Goal: Task Accomplishment & Management: Manage account settings

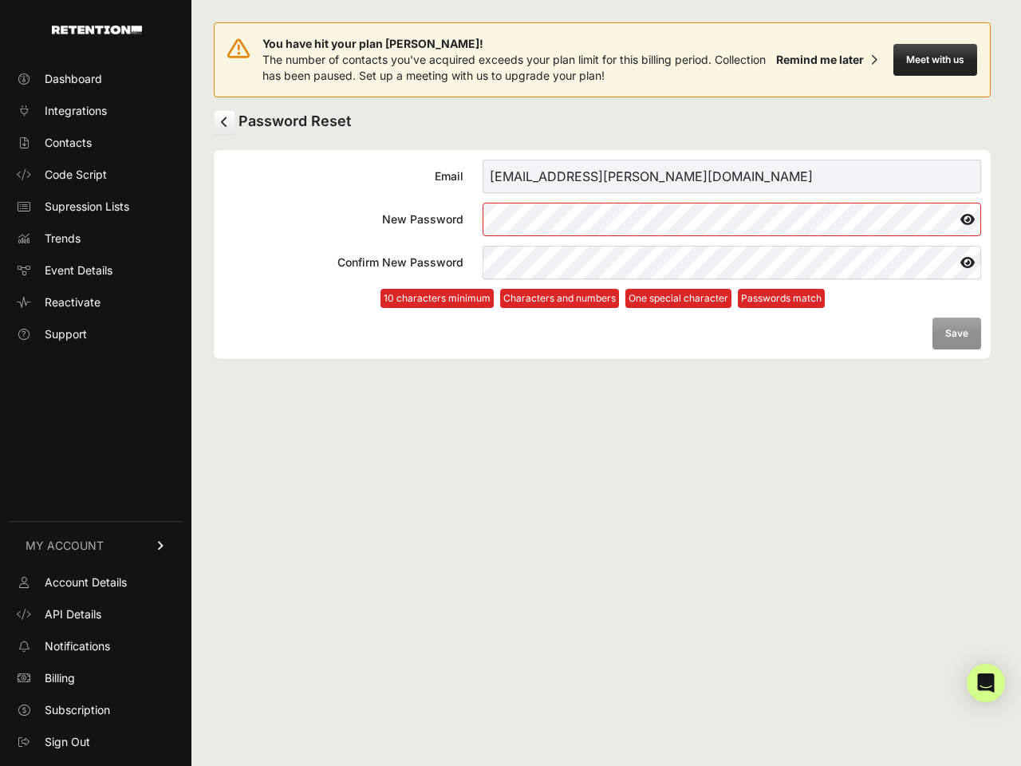
click at [935, 60] on button "Meet with us" at bounding box center [935, 60] width 84 height 32
click at [967, 219] on icon at bounding box center [967, 220] width 27 height 26
click at [967, 262] on icon at bounding box center [966, 263] width 29 height 26
click at [956, 333] on form "Email [EMAIL_ADDRESS][PERSON_NAME][DOMAIN_NAME] New Password Confirm New Passwo…" at bounding box center [602, 255] width 758 height 190
click at [986, 683] on icon "Open Intercom Messenger" at bounding box center [986, 682] width 17 height 19
